Goal: Task Accomplishment & Management: Check status

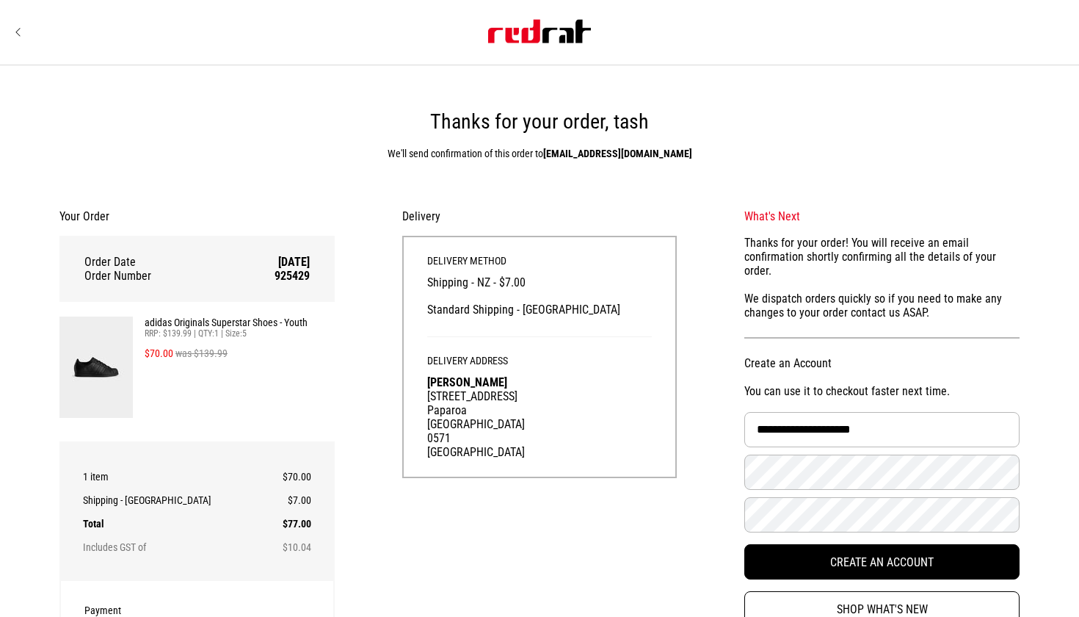
click at [647, 291] on div "Delivery Method Shipping - NZ - $7.00 Standard Shipping - [GEOGRAPHIC_DATA]" at bounding box center [539, 295] width 225 height 81
click at [601, 157] on strong "[EMAIL_ADDRESS][DOMAIN_NAME]" at bounding box center [617, 154] width 149 height 12
click at [595, 156] on strong "[EMAIL_ADDRESS][DOMAIN_NAME]" at bounding box center [617, 154] width 149 height 12
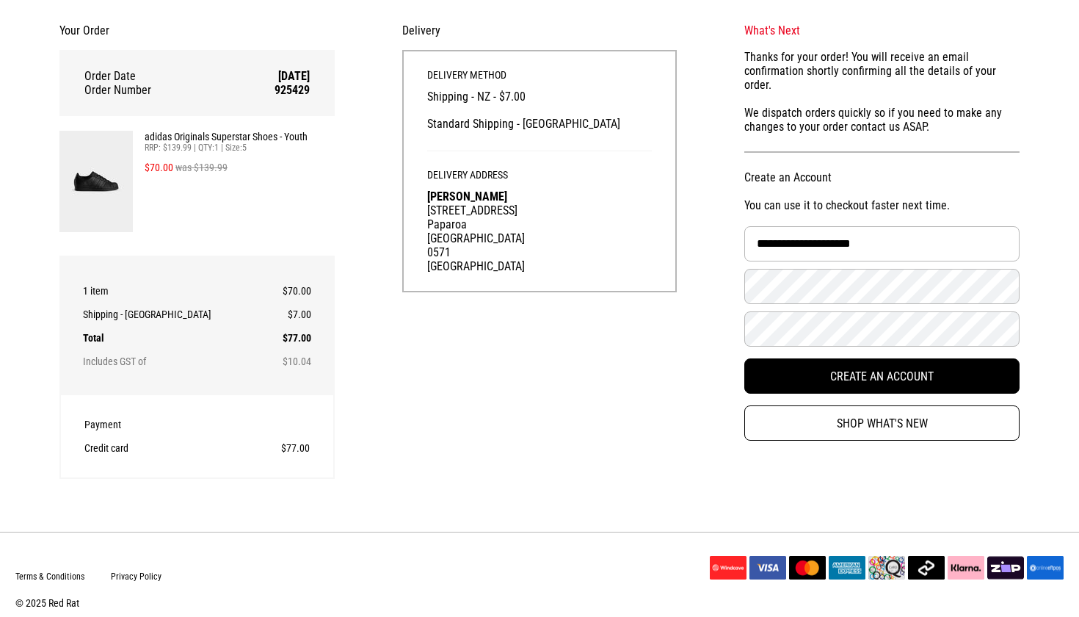
scroll to position [197, 0]
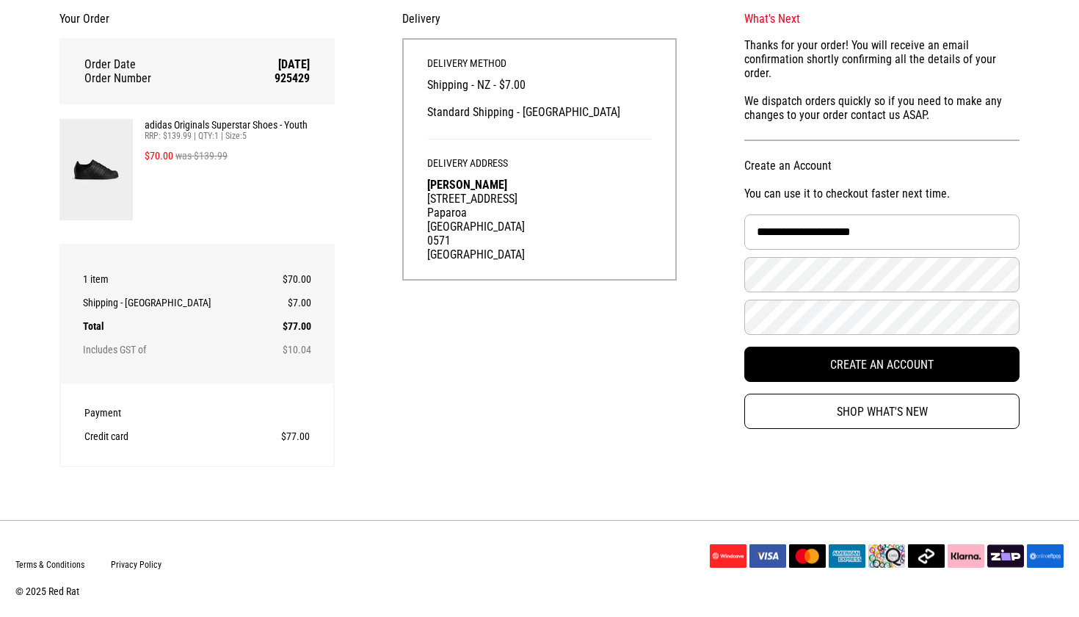
click at [843, 415] on div "**********" at bounding box center [881, 220] width 343 height 440
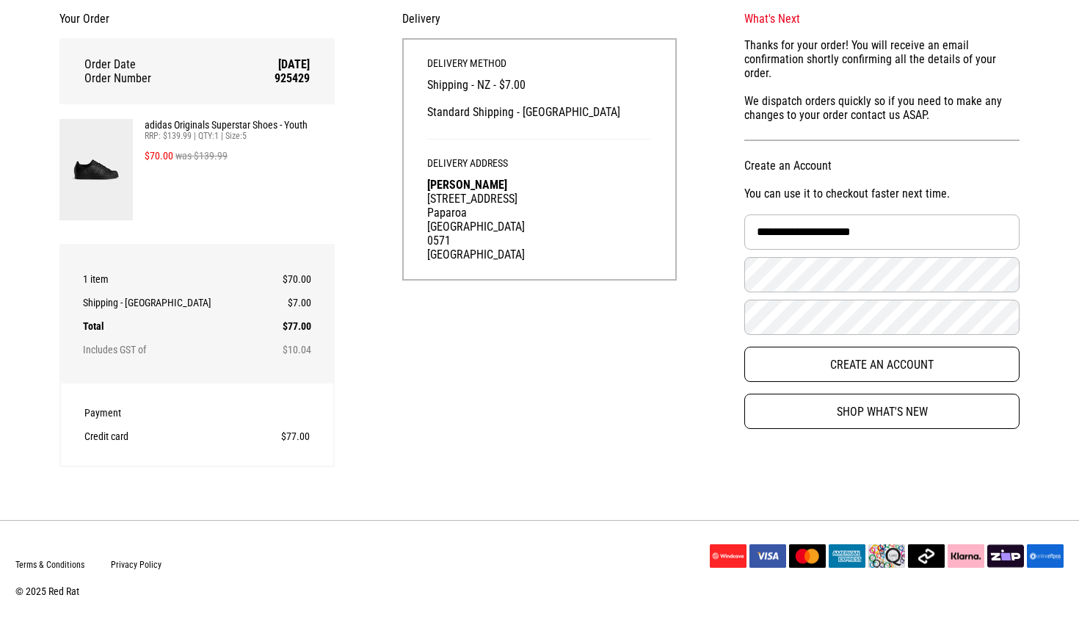
click at [846, 357] on button "Create an Account" at bounding box center [881, 363] width 275 height 35
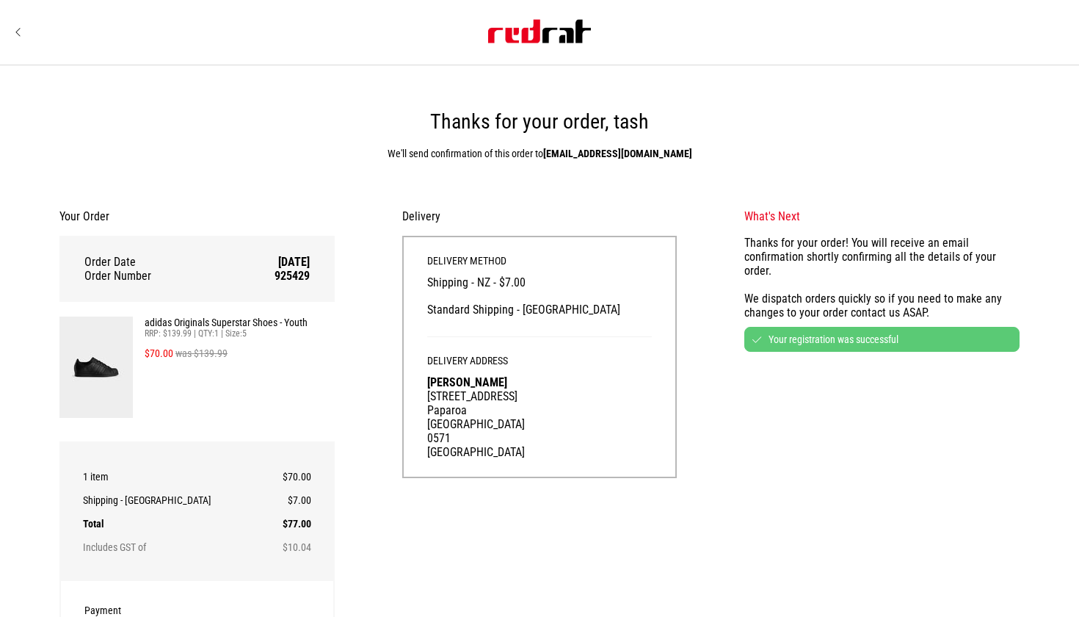
scroll to position [0, 0]
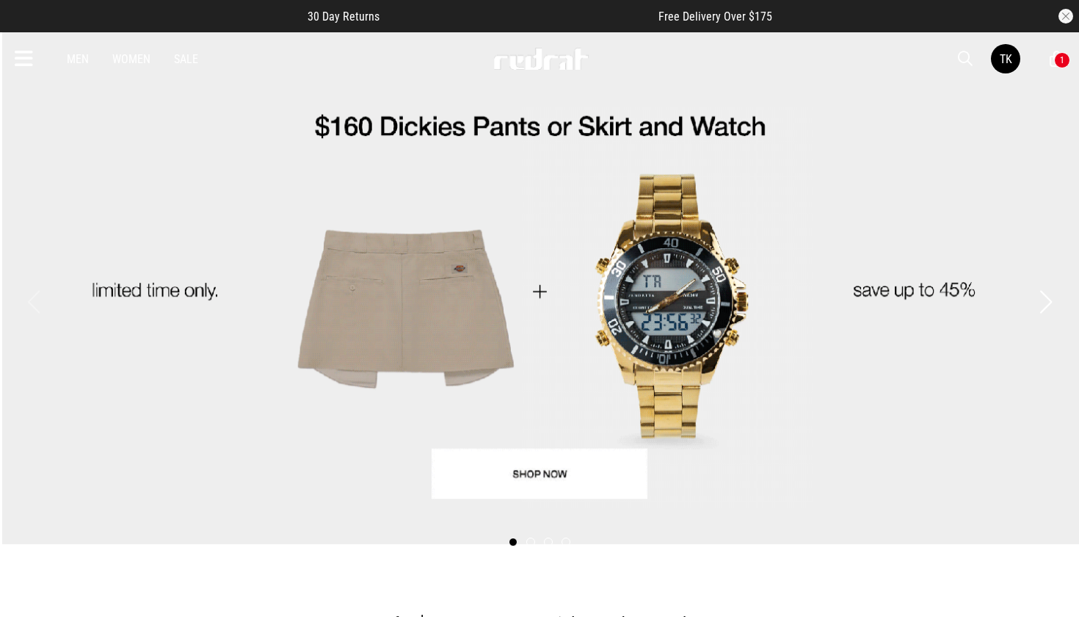
click at [1058, 60] on div "1" at bounding box center [1062, 60] width 16 height 16
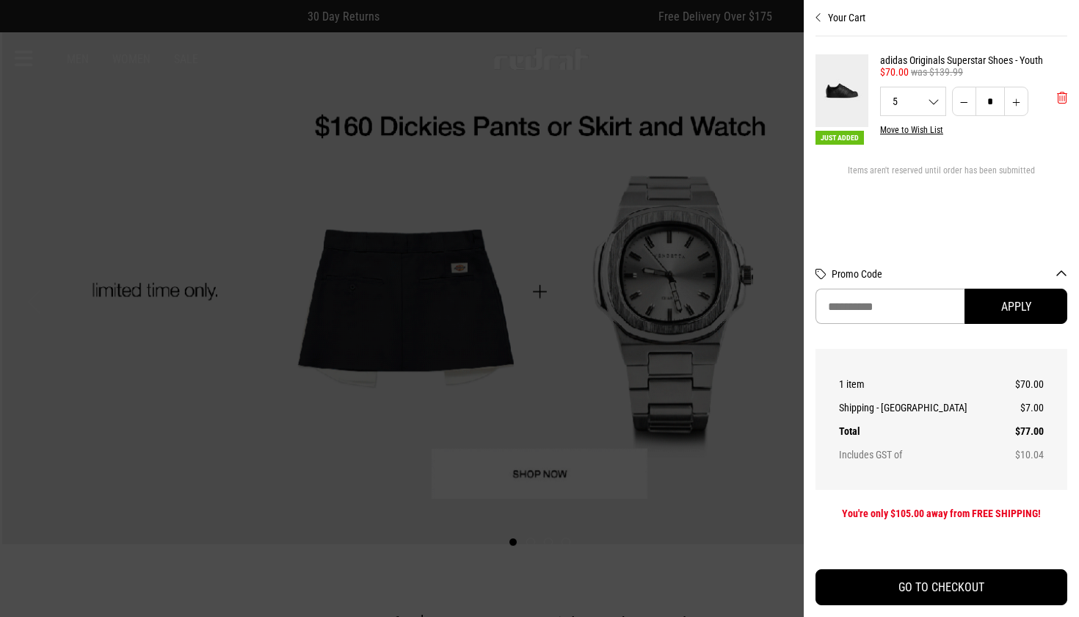
click at [1055, 94] on button "'Remove from cart" at bounding box center [1062, 97] width 34 height 37
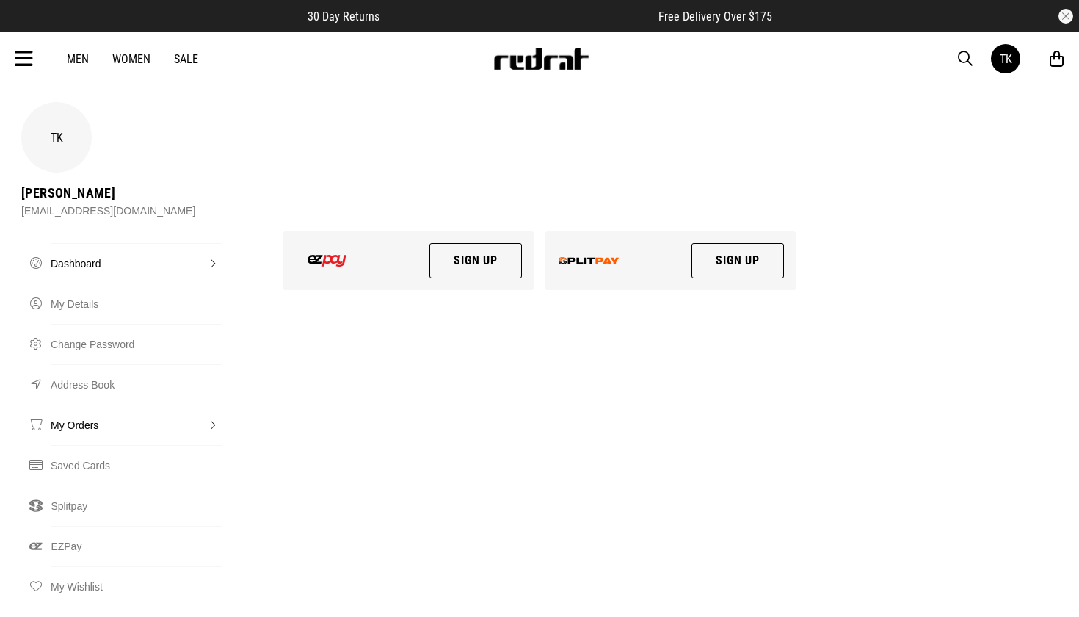
click at [90, 404] on link "My Orders" at bounding box center [136, 424] width 171 height 40
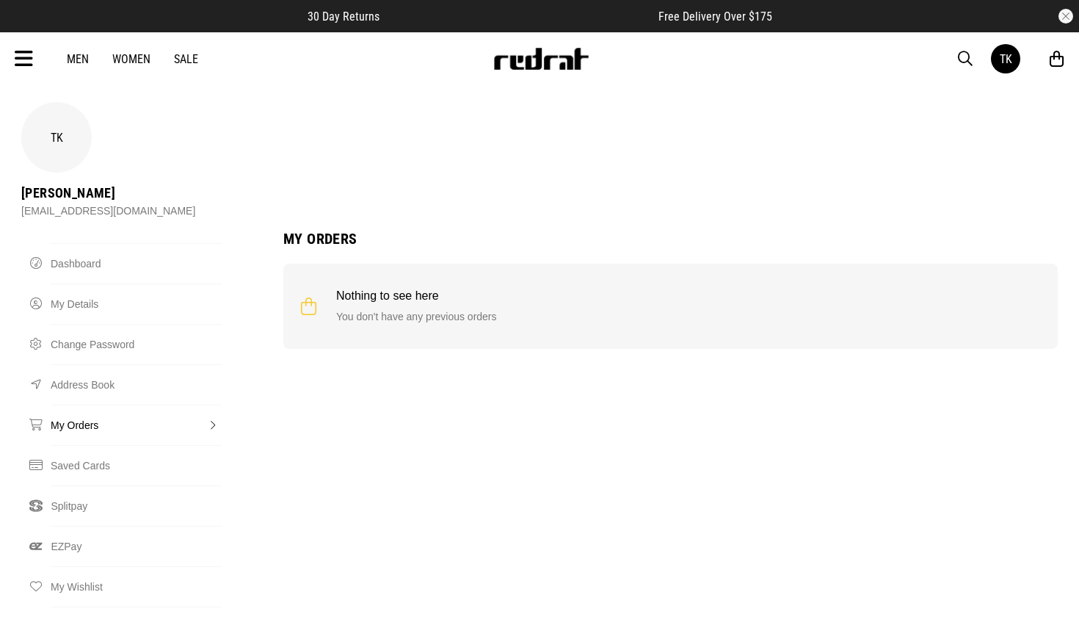
click at [103, 404] on link "My Orders" at bounding box center [136, 424] width 171 height 40
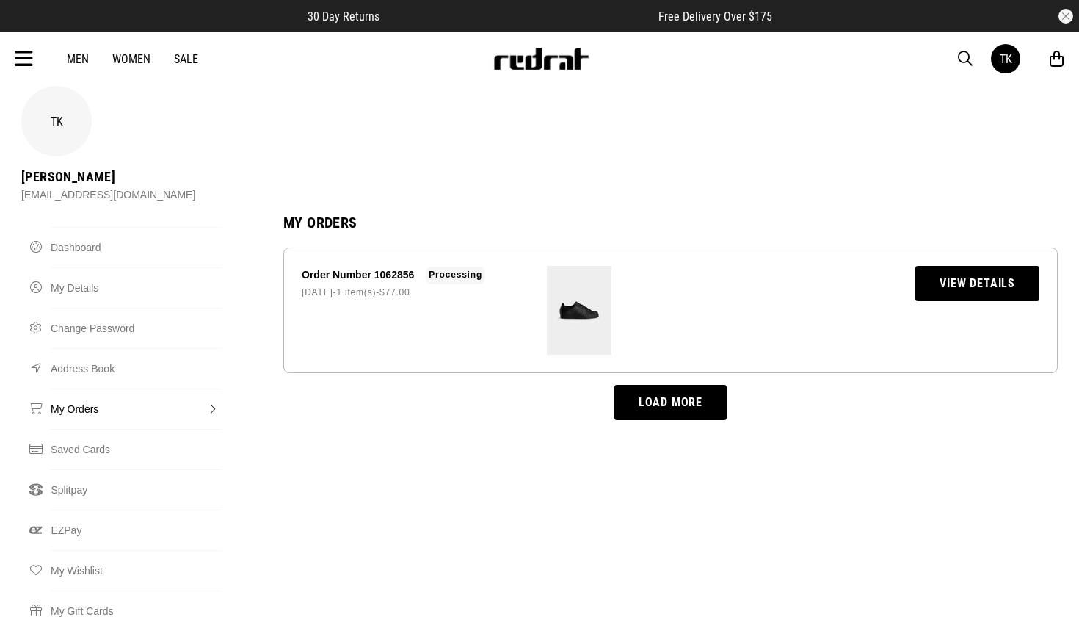
scroll to position [18, 0]
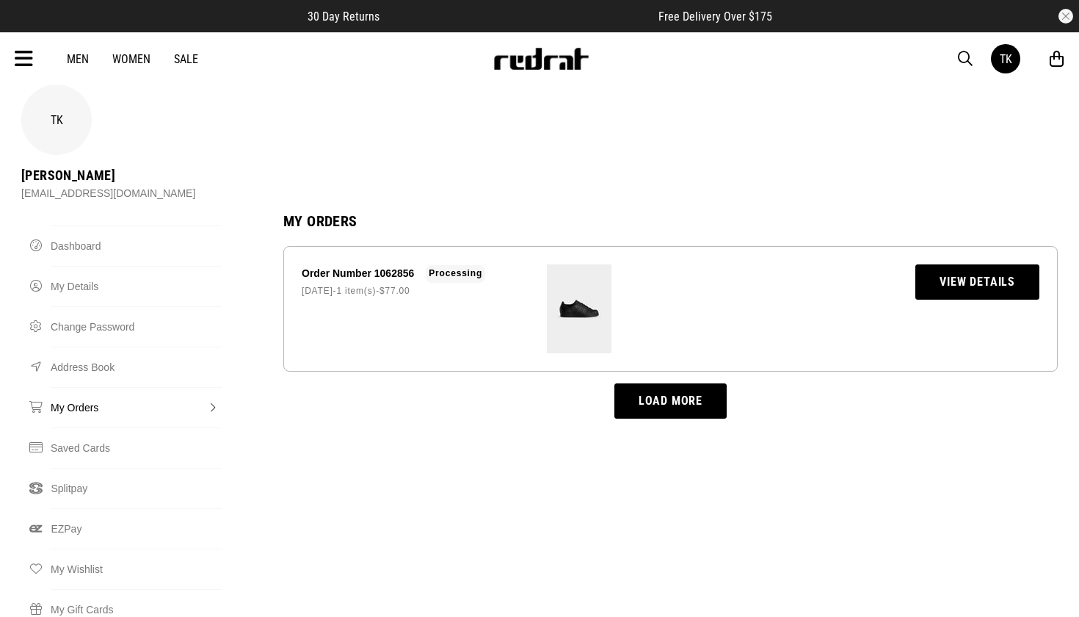
click at [665, 383] on button "Load more" at bounding box center [670, 400] width 112 height 35
click at [958, 264] on link "View Details" at bounding box center [977, 281] width 124 height 35
